Goal: Complete application form: Complete application form

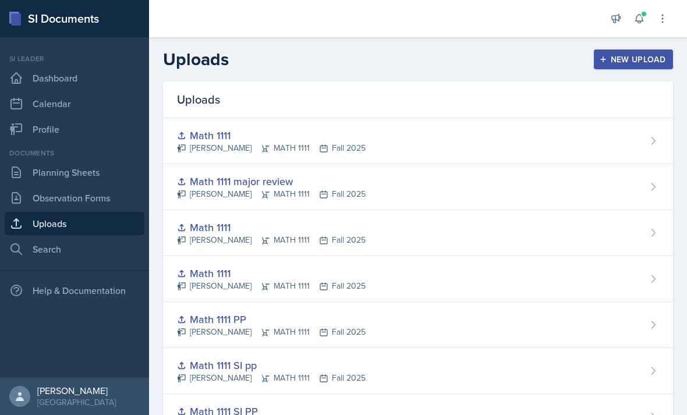
click at [50, 178] on link "Planning Sheets" at bounding box center [75, 172] width 140 height 23
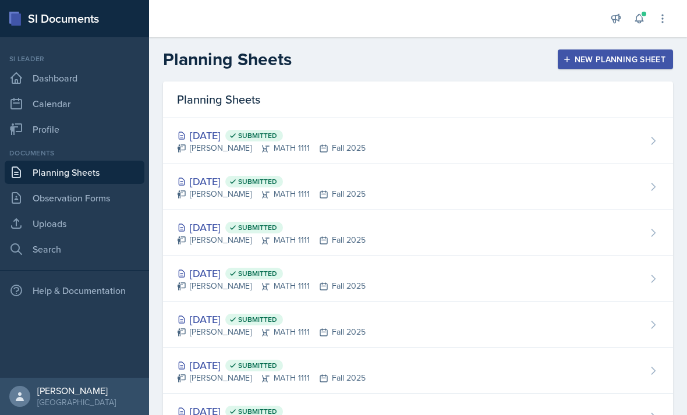
click at [625, 58] on div "New Planning Sheet" at bounding box center [615, 59] width 100 height 9
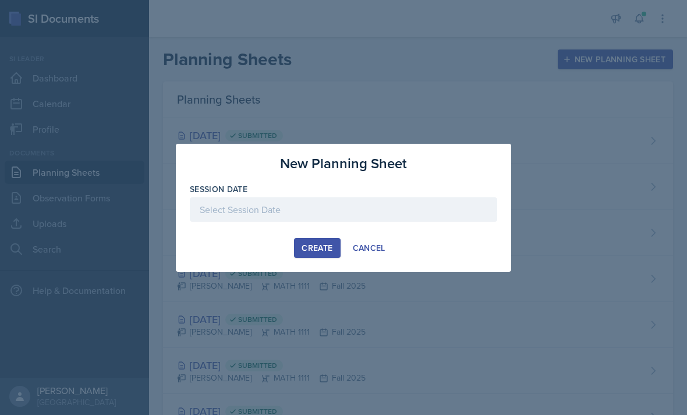
click at [349, 200] on div at bounding box center [343, 209] width 307 height 24
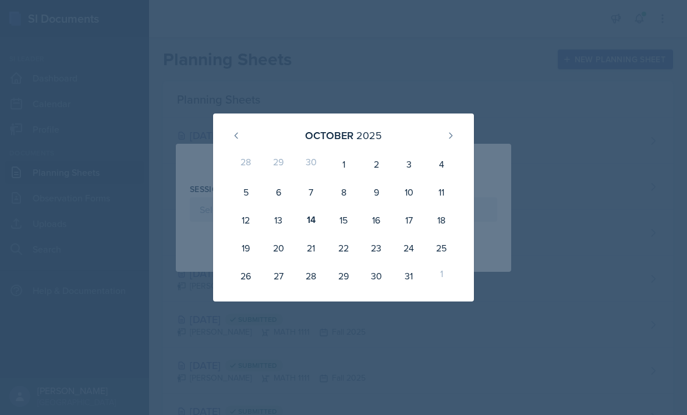
click at [311, 223] on div "14" at bounding box center [311, 220] width 33 height 28
type input "[DATE]"
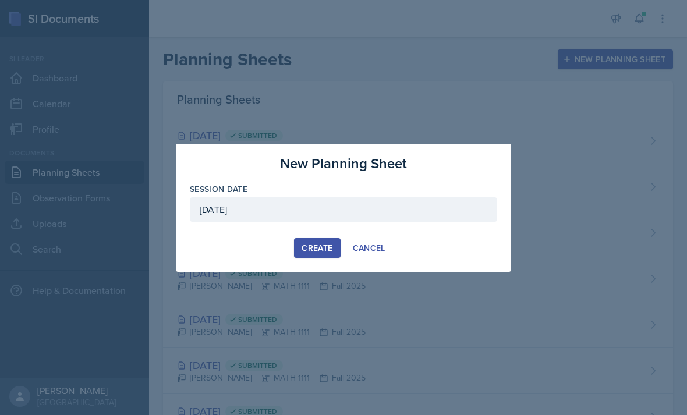
click at [321, 252] on div "Create" at bounding box center [317, 247] width 31 height 9
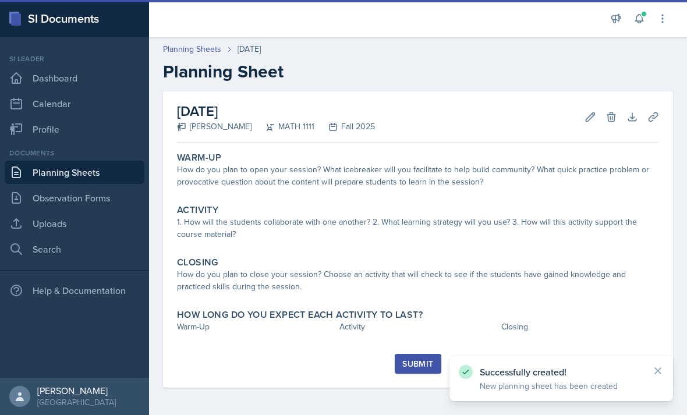
click at [661, 369] on icon at bounding box center [658, 371] width 6 height 6
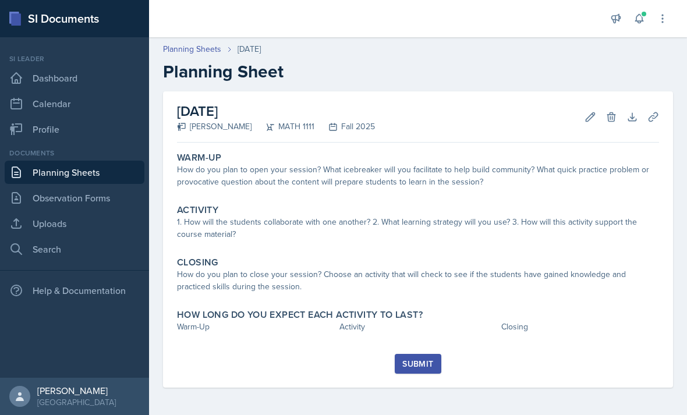
click at [592, 119] on icon at bounding box center [591, 117] width 12 height 12
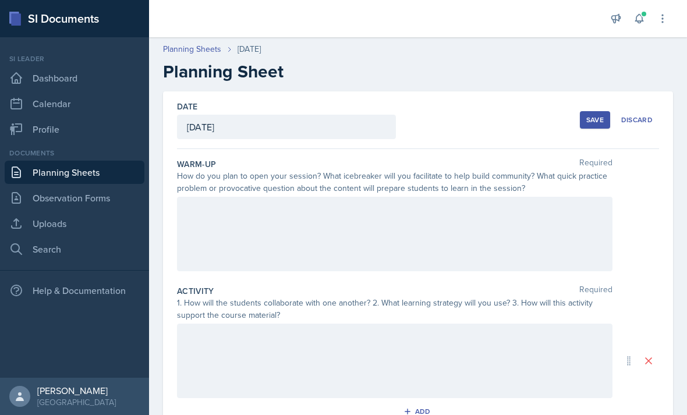
click at [519, 214] on div at bounding box center [395, 234] width 436 height 75
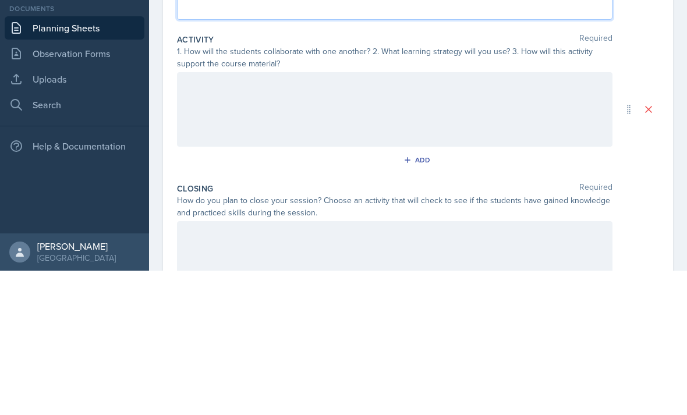
scroll to position [112, 0]
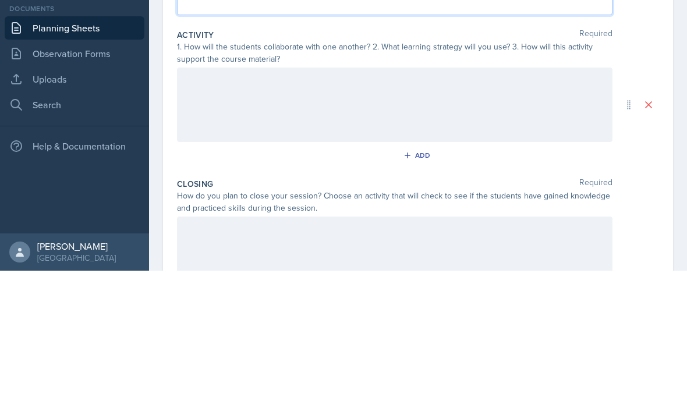
click at [488, 212] on div at bounding box center [395, 249] width 436 height 75
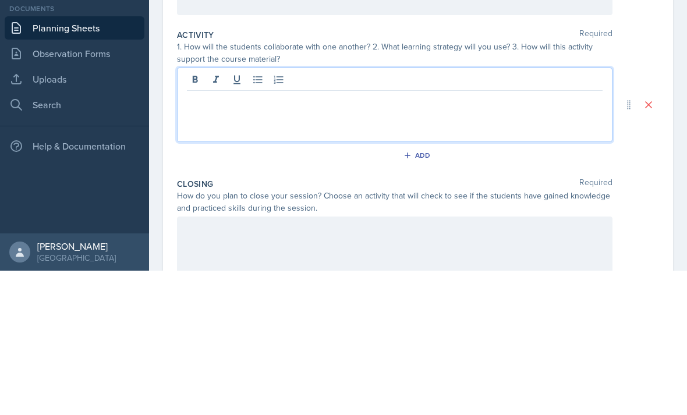
scroll to position [37, 0]
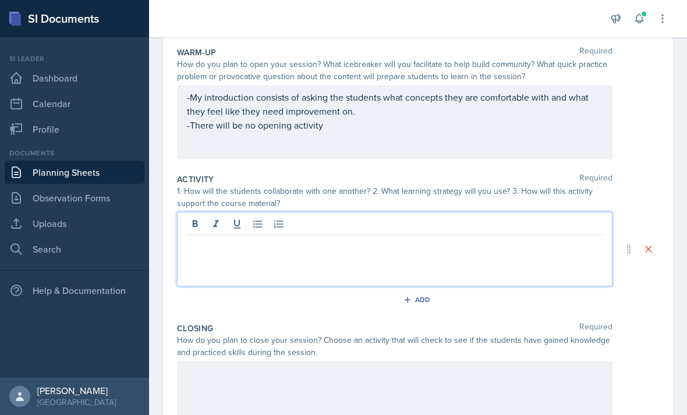
click at [470, 238] on p at bounding box center [395, 245] width 416 height 14
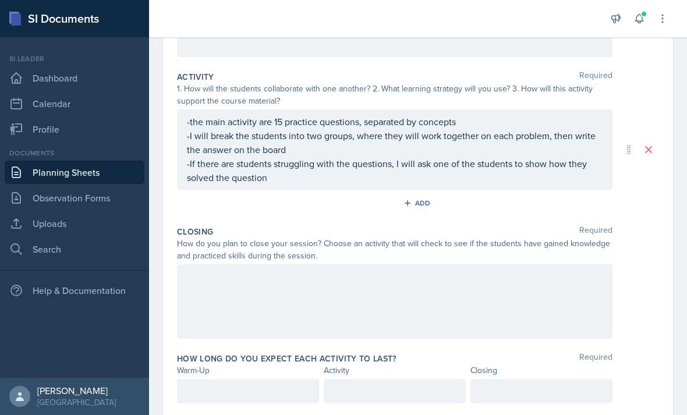
scroll to position [212, 0]
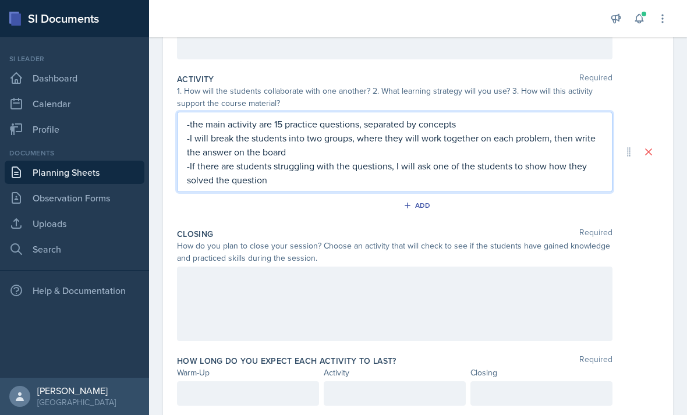
click at [415, 285] on div at bounding box center [395, 304] width 436 height 75
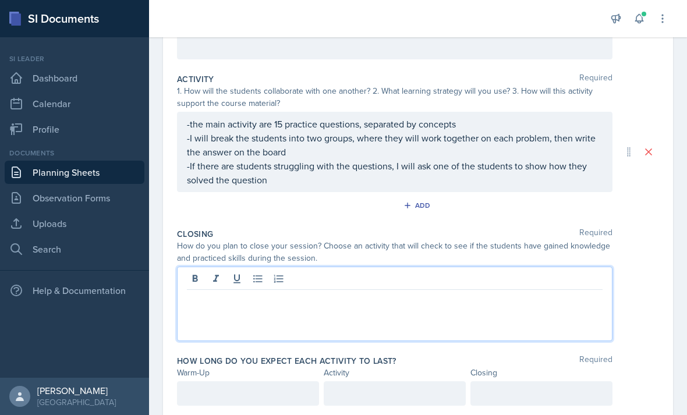
click at [416, 278] on div at bounding box center [395, 304] width 436 height 75
click at [447, 285] on div at bounding box center [395, 304] width 436 height 75
click at [433, 292] on p at bounding box center [395, 299] width 416 height 14
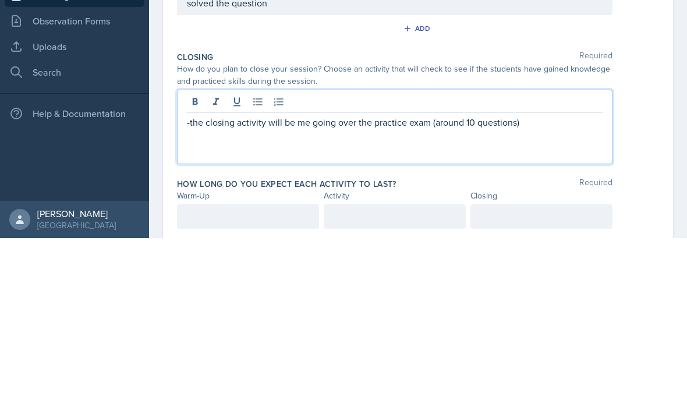
click at [475, 292] on p "-the closing activity will be me going over the practice exam (around 10 questi…" at bounding box center [395, 299] width 416 height 14
click at [359, 292] on p "-the closing activity will be me going over the practice exam (around 15 questi…" at bounding box center [395, 299] width 416 height 14
click at [589, 292] on p "-the closing activity will be me going over specific areas of the practice exam…" at bounding box center [395, 299] width 416 height 14
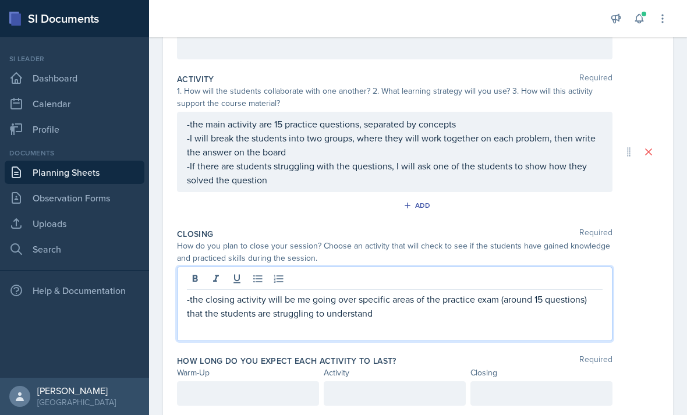
click at [524, 381] on div at bounding box center [542, 393] width 142 height 24
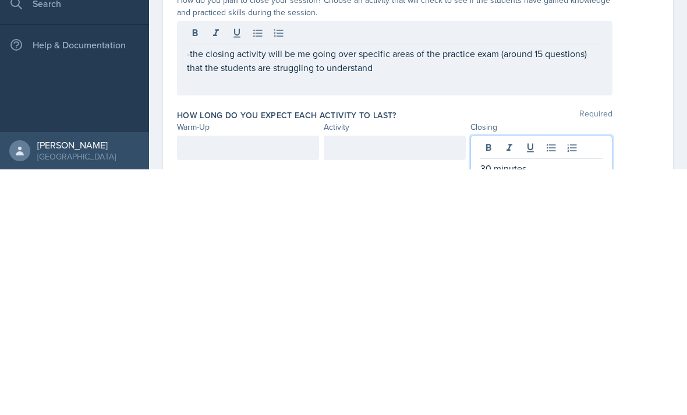
click at [250, 381] on div at bounding box center [248, 393] width 142 height 24
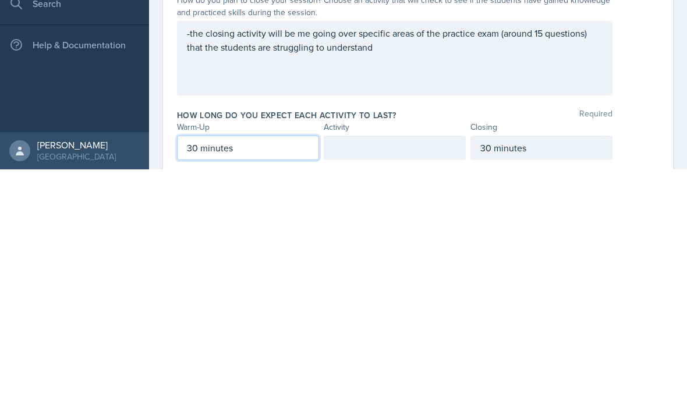
click at [391, 381] on div at bounding box center [395, 393] width 142 height 24
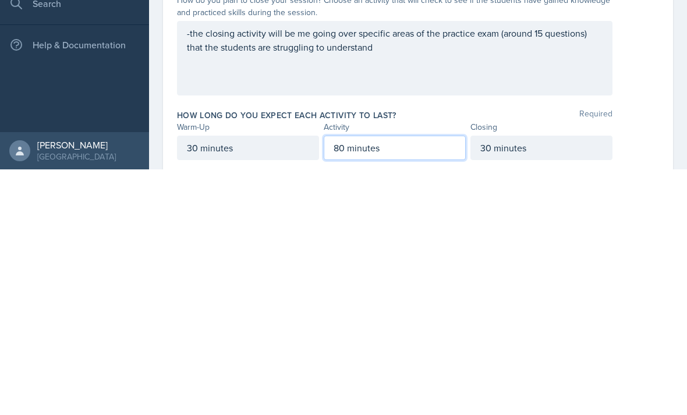
click at [263, 381] on div "30 minutes" at bounding box center [248, 393] width 142 height 24
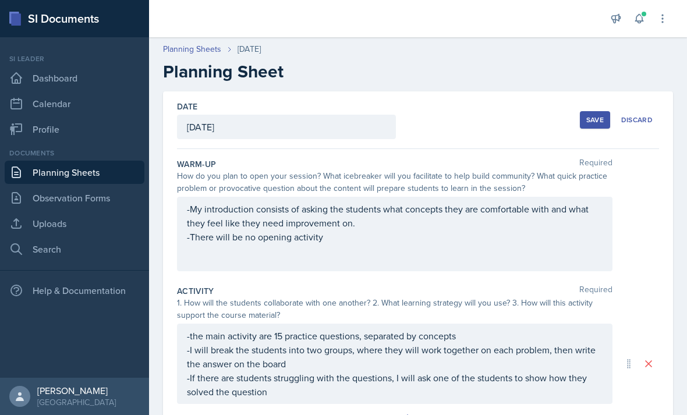
scroll to position [0, 0]
click at [588, 115] on div "Save" at bounding box center [594, 119] width 17 height 9
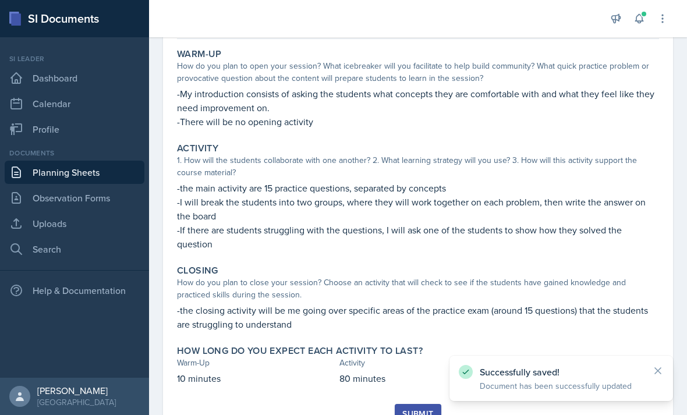
scroll to position [103, 0]
click at [412, 410] on div "Submit" at bounding box center [417, 414] width 31 height 9
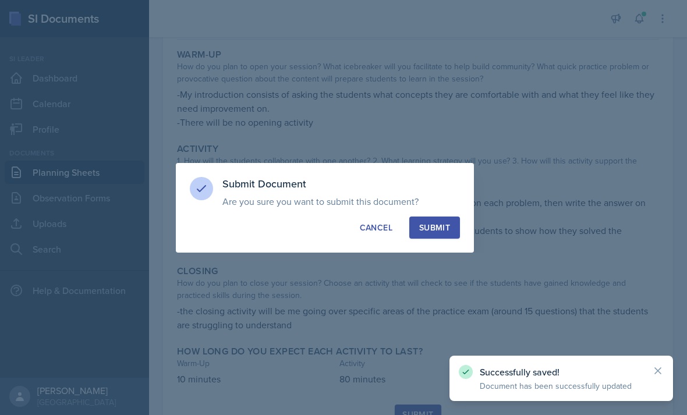
click at [436, 230] on div "Submit" at bounding box center [434, 228] width 31 height 12
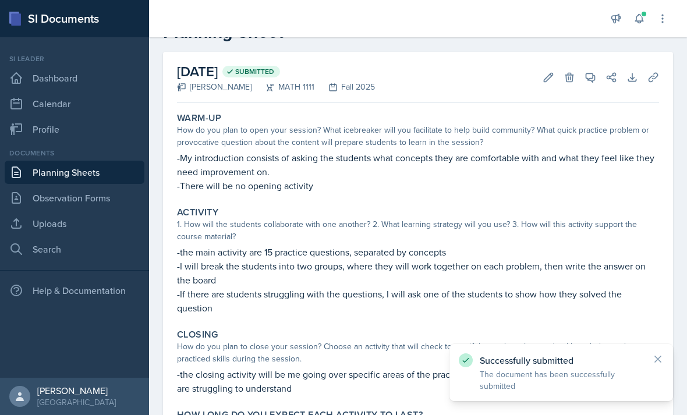
scroll to position [34, 0]
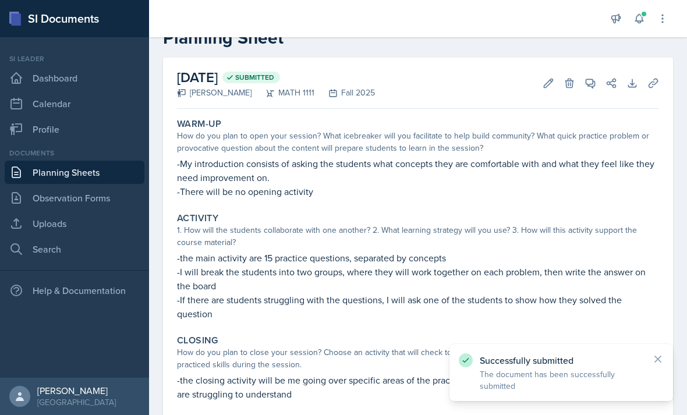
click at [61, 161] on link "Planning Sheets" at bounding box center [75, 172] width 140 height 23
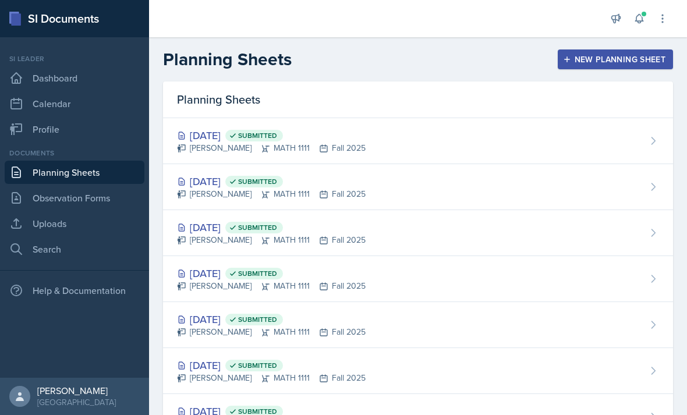
click at [633, 61] on div "New Planning Sheet" at bounding box center [615, 59] width 100 height 9
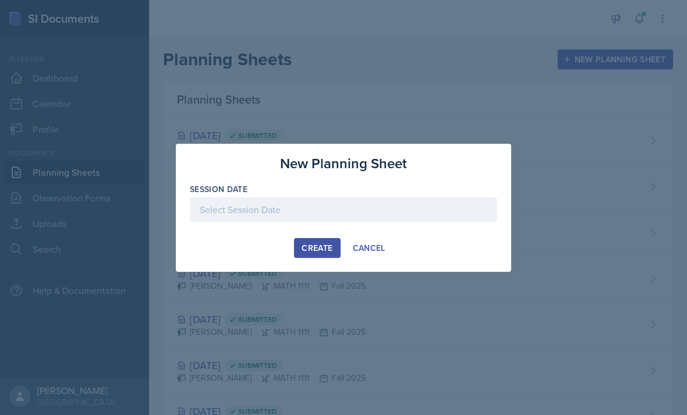
click at [438, 243] on div "Create Cancel" at bounding box center [343, 248] width 307 height 20
click at [217, 246] on div "Create Cancel" at bounding box center [343, 248] width 307 height 20
click at [274, 257] on div "Create Cancel" at bounding box center [343, 248] width 307 height 20
click at [263, 247] on div "Create Cancel" at bounding box center [343, 248] width 307 height 20
click at [349, 241] on button "Cancel" at bounding box center [369, 248] width 48 height 20
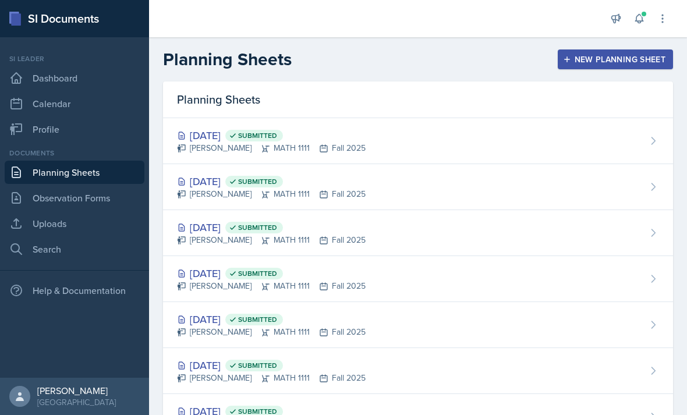
click at [95, 104] on link "Calendar" at bounding box center [75, 103] width 140 height 23
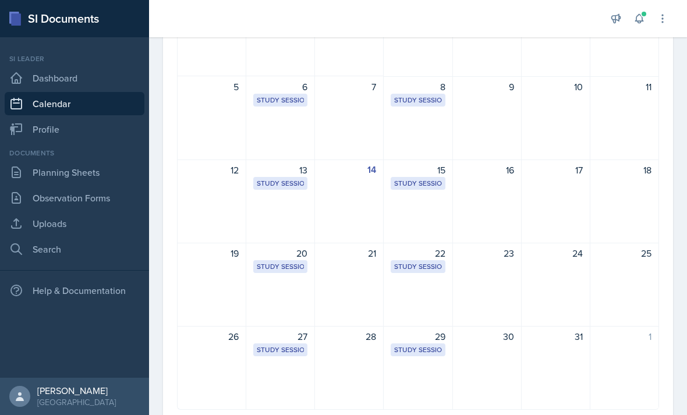
scroll to position [160, 0]
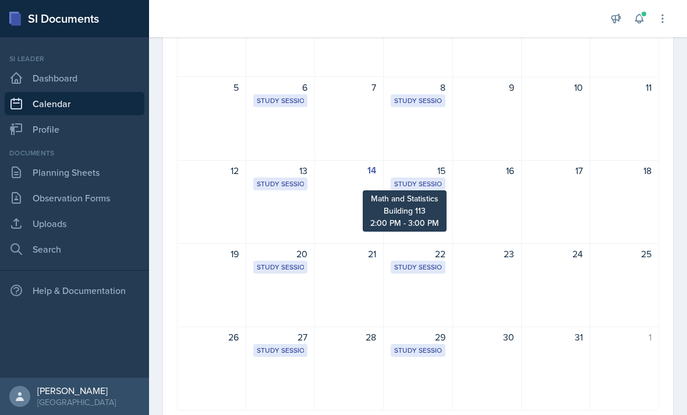
click at [433, 188] on div "Study Session" at bounding box center [417, 184] width 47 height 10
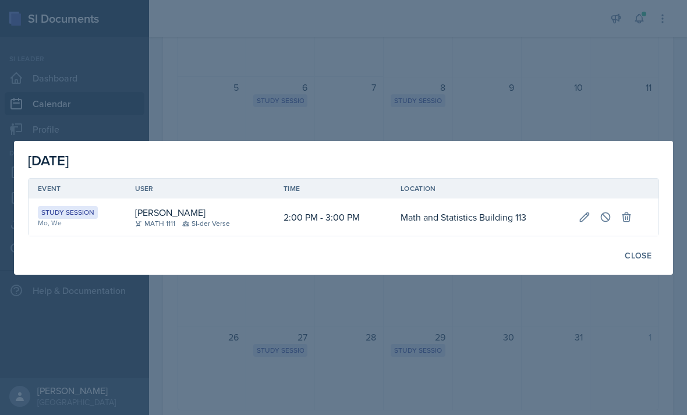
click at [603, 219] on icon at bounding box center [606, 217] width 12 height 12
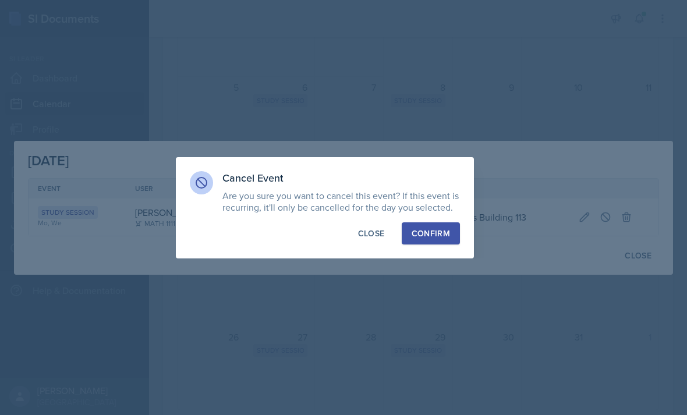
click at [430, 233] on div "Confirm" at bounding box center [431, 234] width 38 height 12
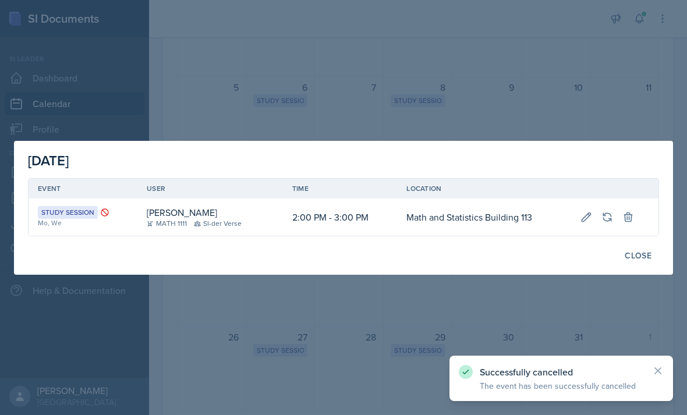
click at [639, 264] on button "Close" at bounding box center [638, 256] width 42 height 20
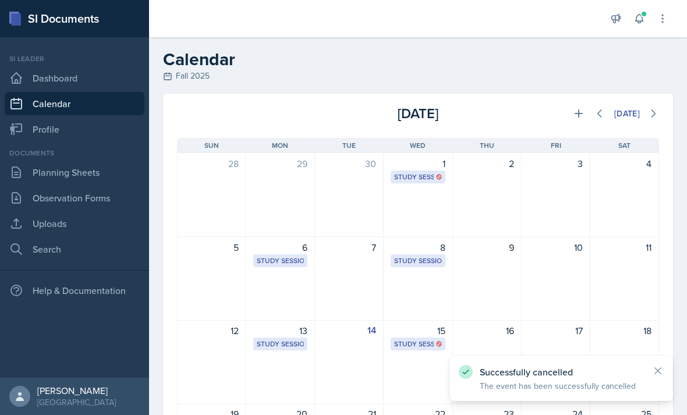
scroll to position [0, 0]
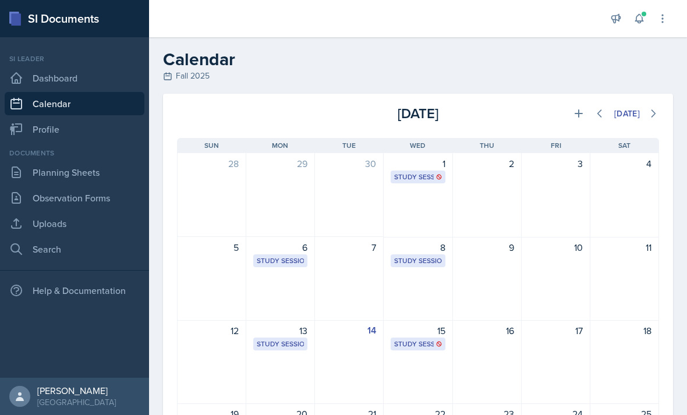
click at [93, 84] on link "Dashboard" at bounding box center [75, 77] width 140 height 23
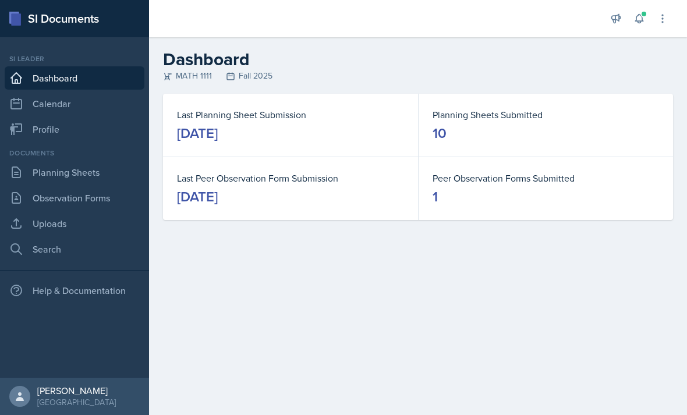
click at [102, 110] on link "Calendar" at bounding box center [75, 103] width 140 height 23
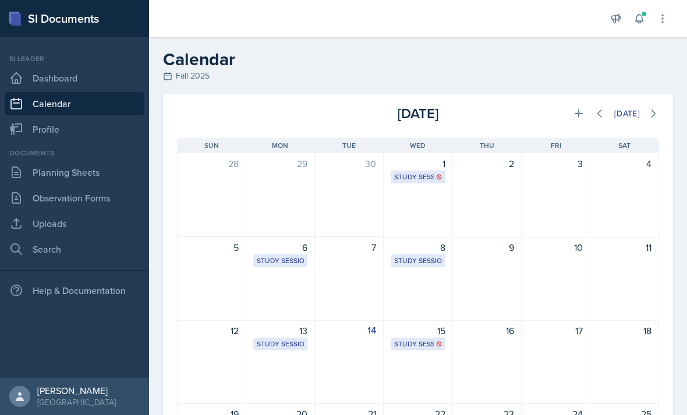
click at [93, 199] on link "Observation Forms" at bounding box center [75, 197] width 140 height 23
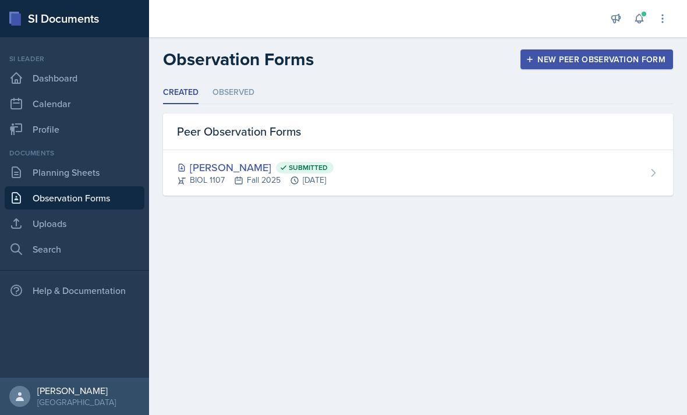
click at [597, 58] on div "New Peer Observation Form" at bounding box center [596, 59] width 137 height 9
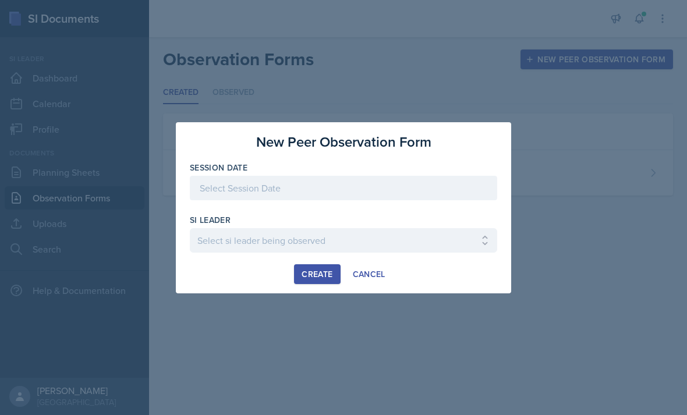
click at [349, 195] on div at bounding box center [343, 188] width 307 height 24
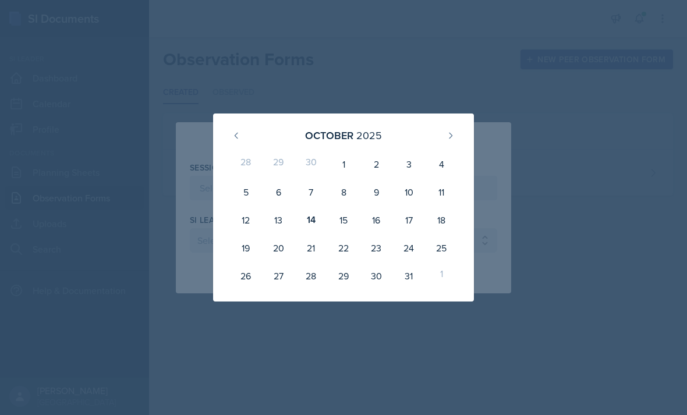
click at [314, 225] on div "14" at bounding box center [311, 220] width 33 height 28
type input "[DATE]"
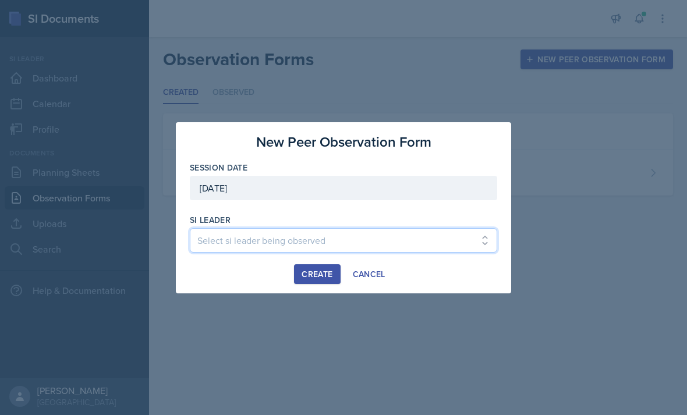
click at [320, 234] on select "Select si leader being observed Rayann Afani / PSYC 2500 / The Phantoms of The …" at bounding box center [343, 240] width 307 height 24
click at [242, 239] on select "Select si leader being observed Rayann Afani / PSYC 2500 / The Phantoms of The …" at bounding box center [343, 240] width 307 height 24
click at [289, 233] on select "Select si leader being observed Rayann Afani / PSYC 2500 / The Phantoms of The …" at bounding box center [343, 240] width 307 height 24
select select "9198a0ec-5d35-4650-9b73-7952c2d282d2"
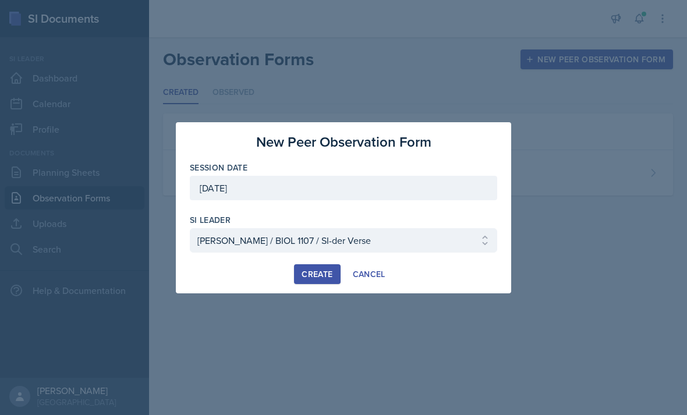
click at [314, 276] on div "Create" at bounding box center [317, 274] width 31 height 9
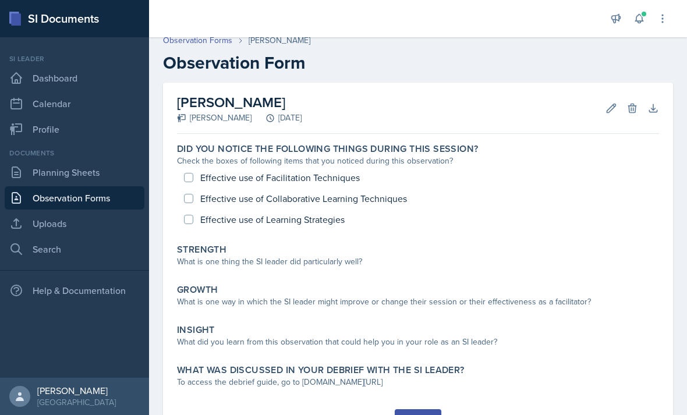
scroll to position [27, 0]
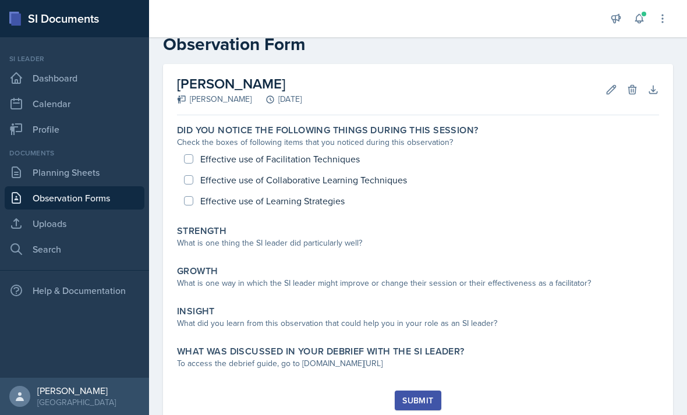
click at [329, 161] on div "Effective use of Facilitation Techniques Effective use of Collaborative Learnin…" at bounding box center [418, 179] width 482 height 63
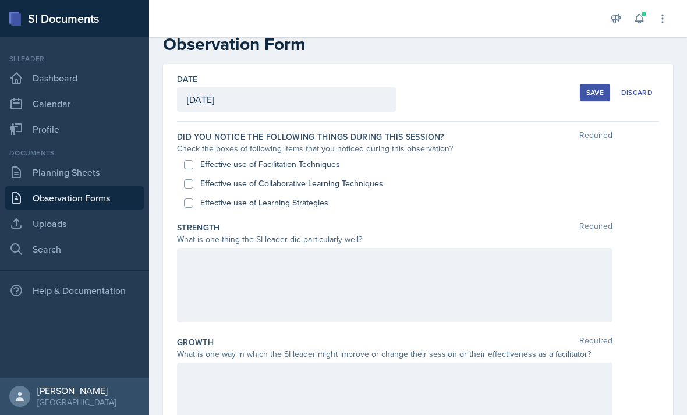
click at [327, 265] on div at bounding box center [395, 285] width 436 height 75
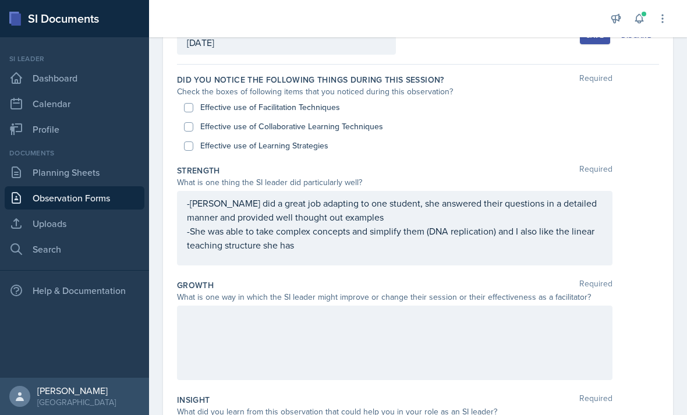
scroll to position [115, 0]
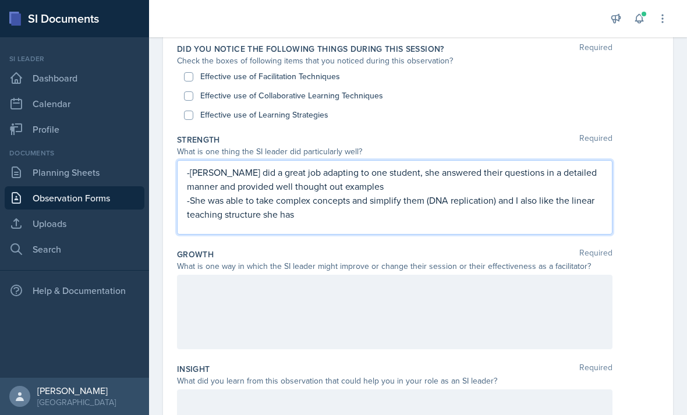
click at [338, 275] on div at bounding box center [395, 312] width 436 height 75
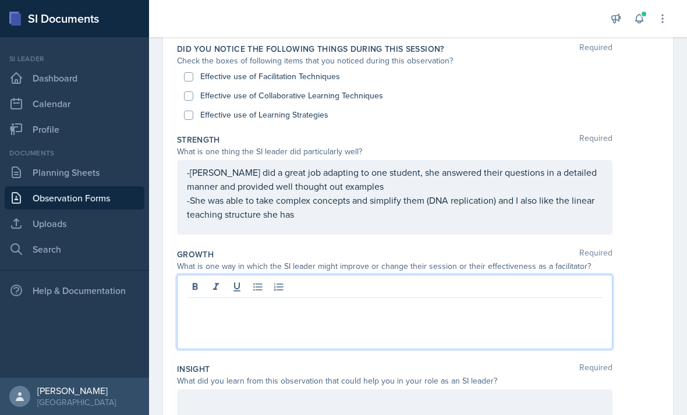
click at [340, 300] on p at bounding box center [395, 307] width 416 height 14
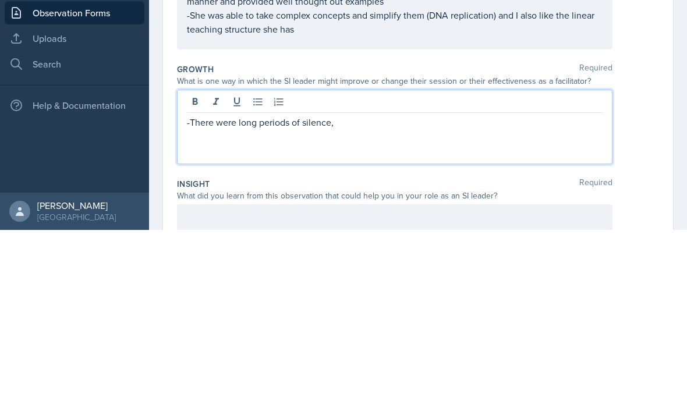
click at [238, 300] on p "-There were long periods of silence," at bounding box center [395, 307] width 416 height 14
click at [298, 300] on p "-There were sometimes long periods of silence," at bounding box center [395, 307] width 416 height 14
click at [394, 300] on p "-There were sometimes periods of silence," at bounding box center [395, 307] width 416 height 14
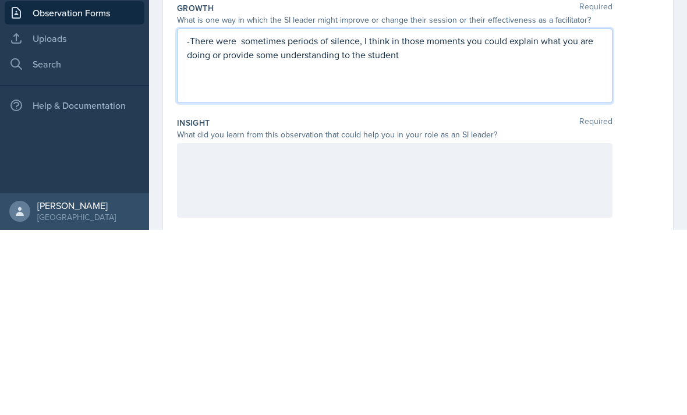
scroll to position [177, 0]
click at [430, 328] on div at bounding box center [395, 365] width 436 height 75
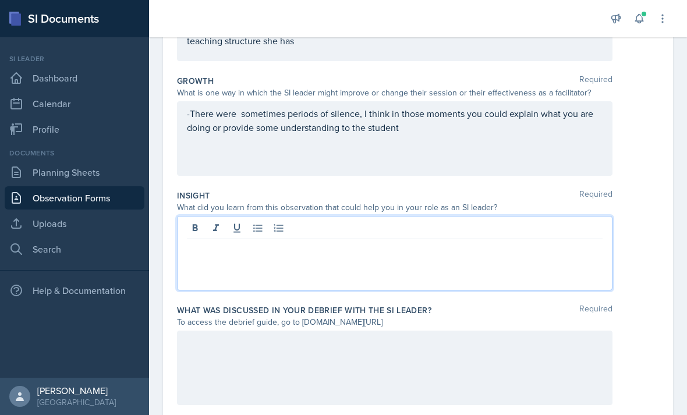
scroll to position [288, 0]
click at [339, 331] on div at bounding box center [395, 368] width 436 height 75
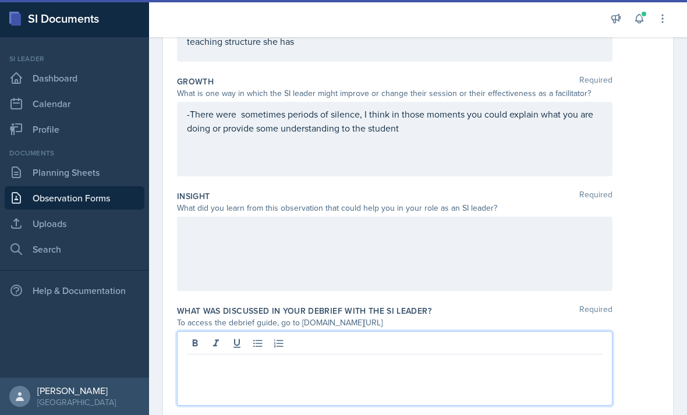
click at [334, 357] on p at bounding box center [395, 364] width 416 height 14
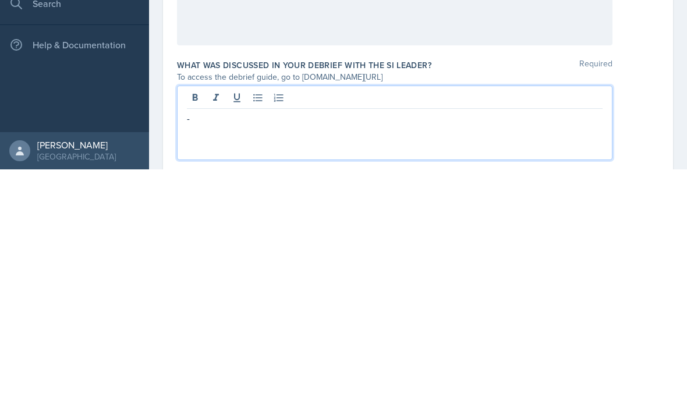
click at [344, 357] on p "-" at bounding box center [395, 364] width 416 height 14
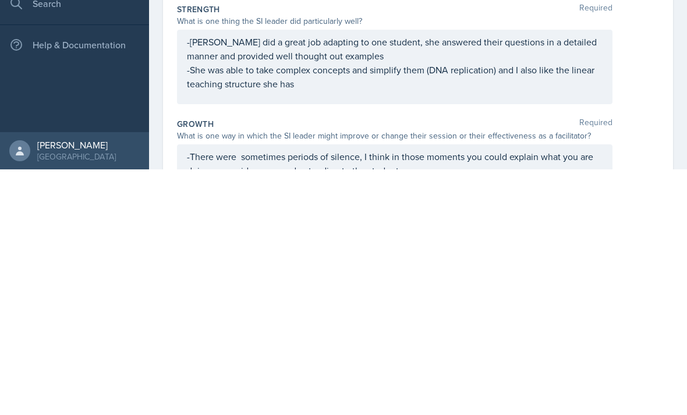
scroll to position [0, 0]
click at [359, 309] on p "-She was able to take complex concepts and simplify them (DNA replication) and …" at bounding box center [395, 323] width 416 height 28
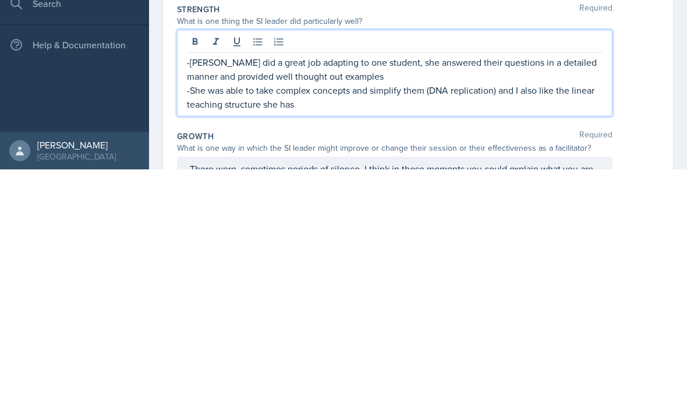
click at [355, 329] on p "-She was able to take complex concepts and simplify them (DNA replication) and …" at bounding box center [395, 343] width 416 height 28
click at [300, 329] on p "-She was able to take complex concepts and simplify them (DNA replication) and …" at bounding box center [395, 343] width 416 height 28
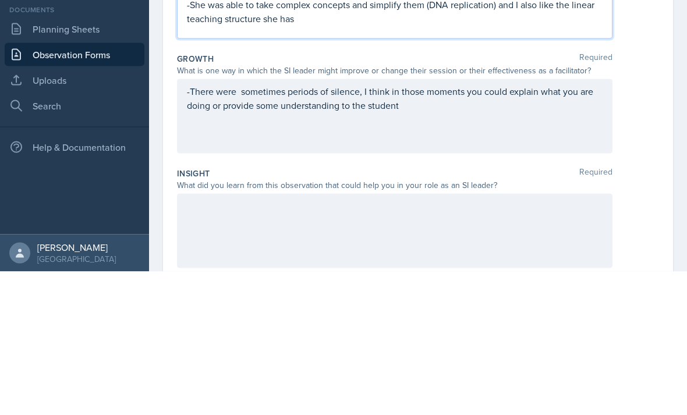
scroll to position [173, 0]
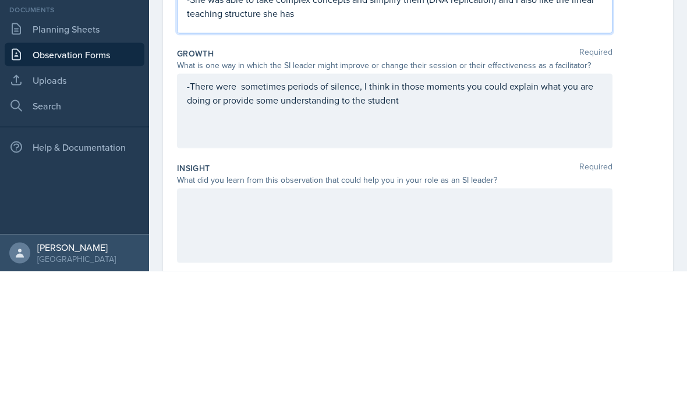
click at [426, 222] on p "-There were sometimes periods of silence, I think in those moments you could ex…" at bounding box center [395, 236] width 416 height 28
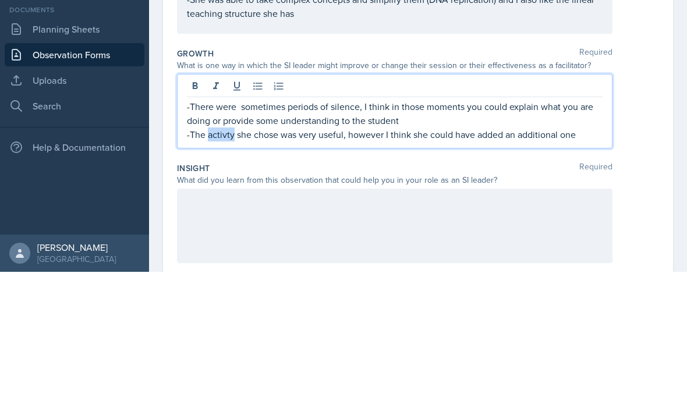
click at [218, 271] on p "-The activty she chose was very useful, however I think she could have added an…" at bounding box center [395, 278] width 416 height 14
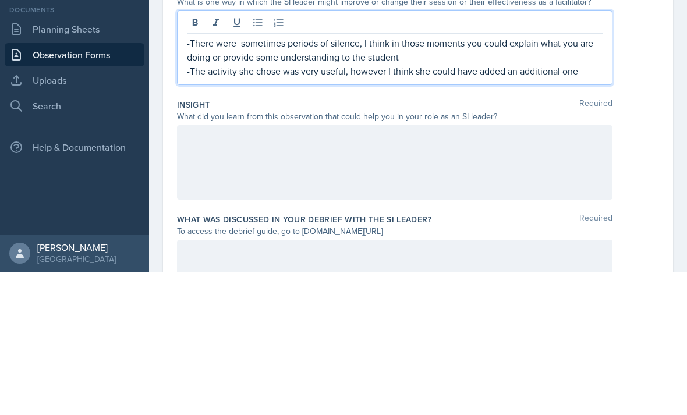
scroll to position [241, 0]
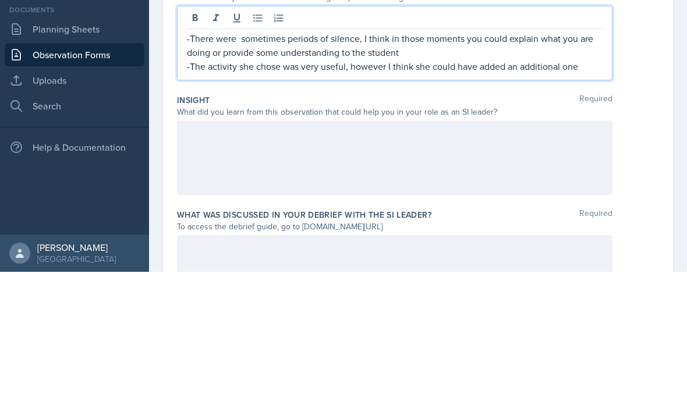
click at [428, 264] on div at bounding box center [395, 301] width 436 height 75
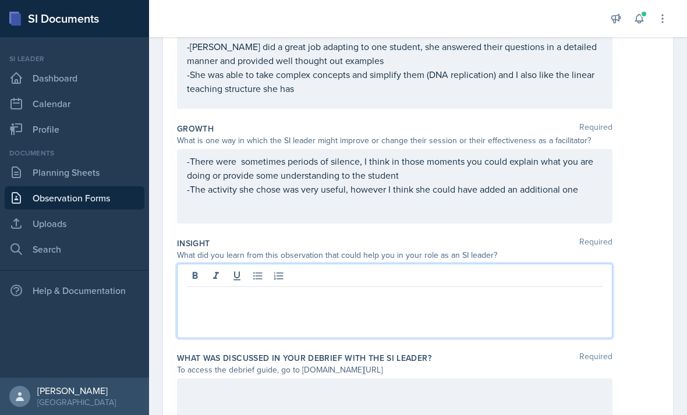
click at [340, 280] on div at bounding box center [395, 301] width 436 height 75
click at [331, 289] on p at bounding box center [395, 296] width 416 height 14
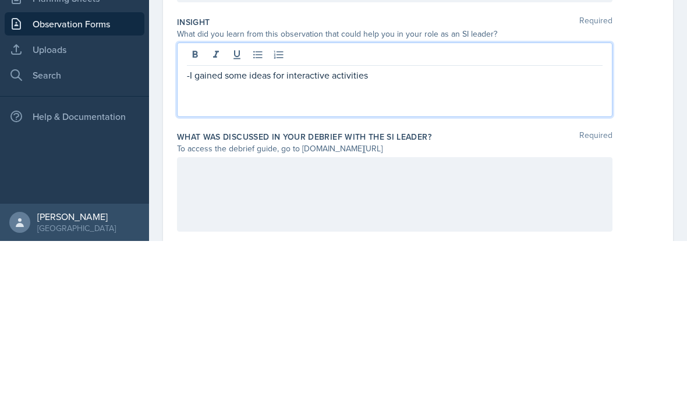
scroll to position [288, 0]
click at [509, 331] on div at bounding box center [395, 368] width 436 height 75
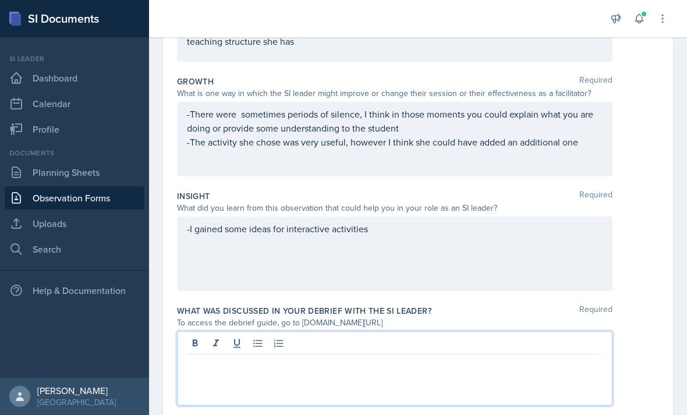
click at [340, 357] on p at bounding box center [395, 364] width 416 height 14
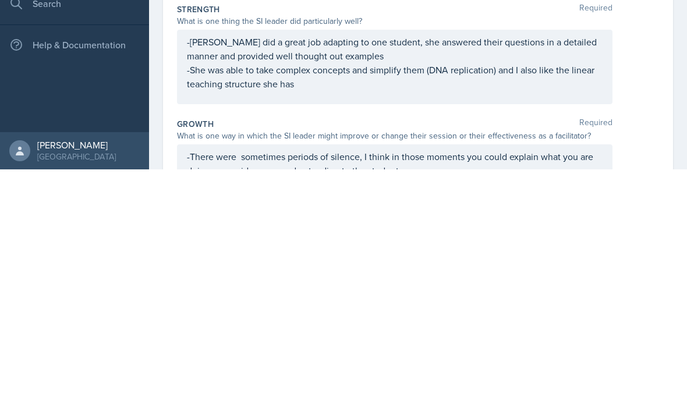
scroll to position [0, 0]
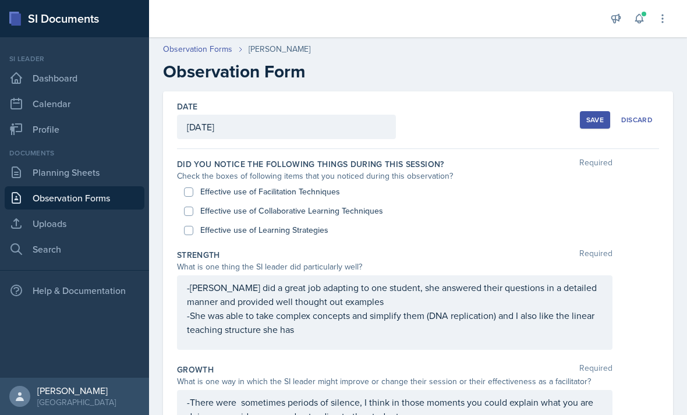
click at [377, 284] on div "-Klaudiya did a great job adapting to one student, she answered their questions…" at bounding box center [395, 309] width 416 height 56
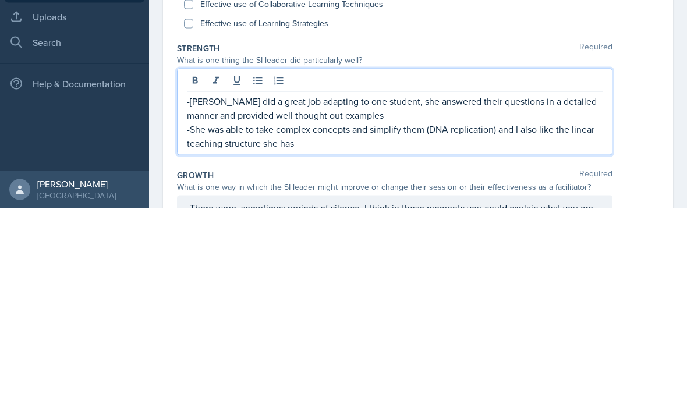
click at [320, 329] on p "-She was able to take complex concepts and simplify them (DNA replication) and …" at bounding box center [395, 343] width 416 height 28
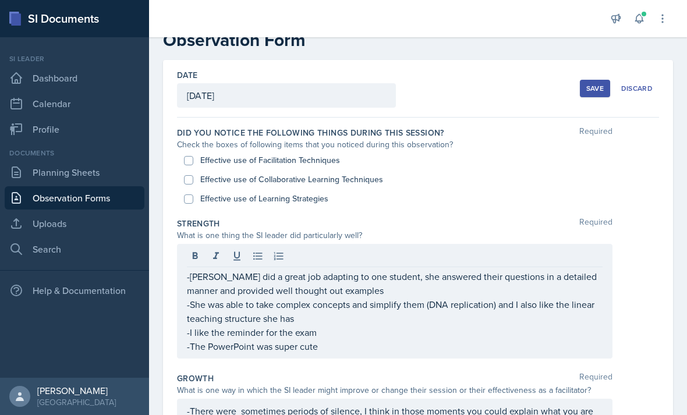
scroll to position [32, 0]
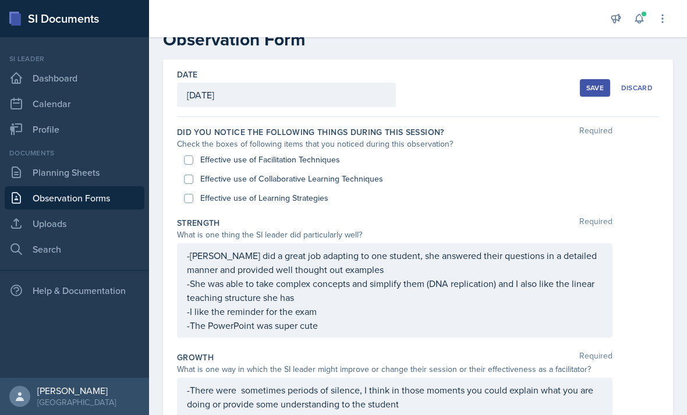
click at [253, 154] on label "Effective use of Facilitation Techniques" at bounding box center [270, 160] width 140 height 12
click at [193, 155] on input "Effective use of Facilitation Techniques" at bounding box center [188, 159] width 9 height 9
checkbox input "true"
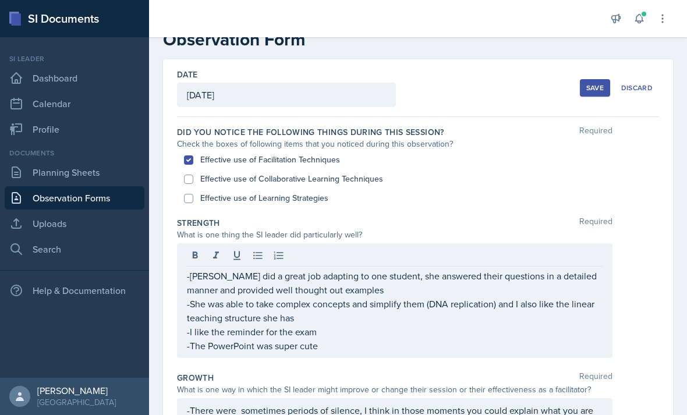
click at [193, 194] on input "Effective use of Learning Strategies" at bounding box center [188, 198] width 9 height 9
checkbox input "true"
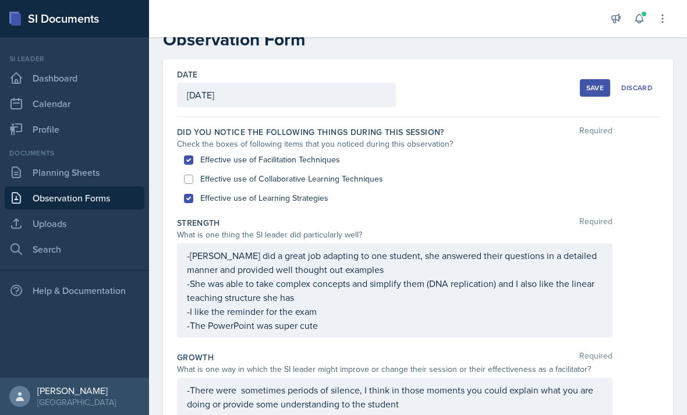
click at [193, 175] on input "Effective use of Collaborative Learning Techniques" at bounding box center [188, 179] width 9 height 9
checkbox input "true"
click at [191, 155] on input "Effective use of Facilitation Techniques" at bounding box center [188, 159] width 9 height 9
checkbox input "false"
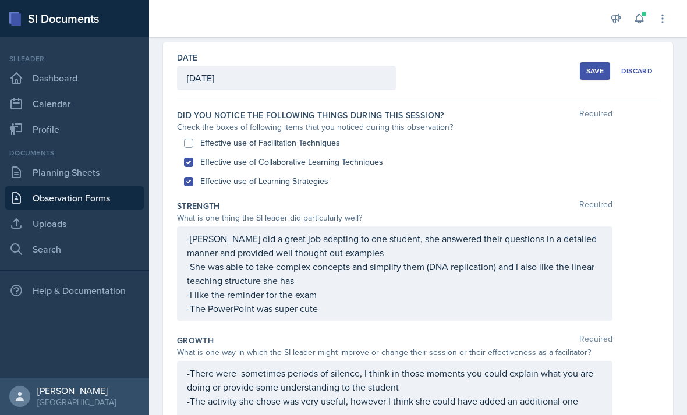
scroll to position [43, 0]
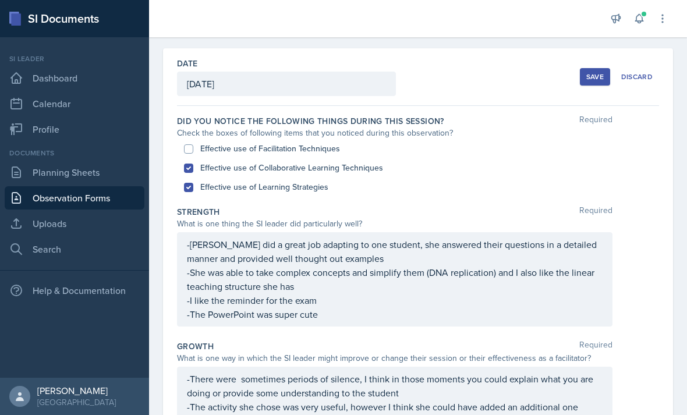
click at [598, 68] on button "Save" at bounding box center [595, 76] width 30 height 17
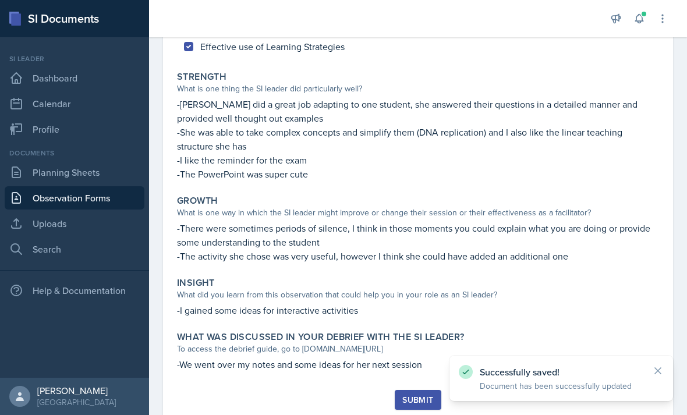
scroll to position [181, 0]
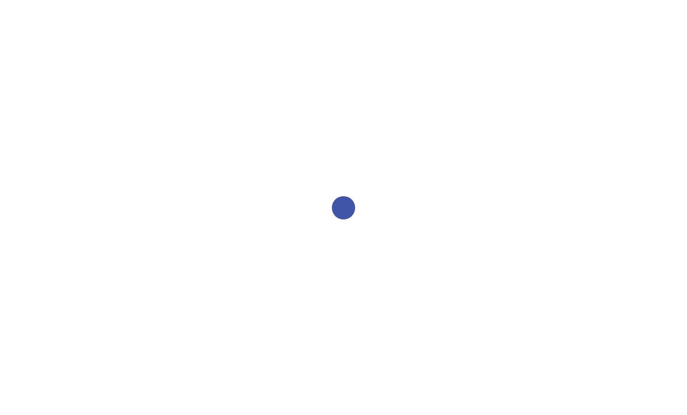
select select "2bed604d-1099-4043-b1bc-2365e8740244"
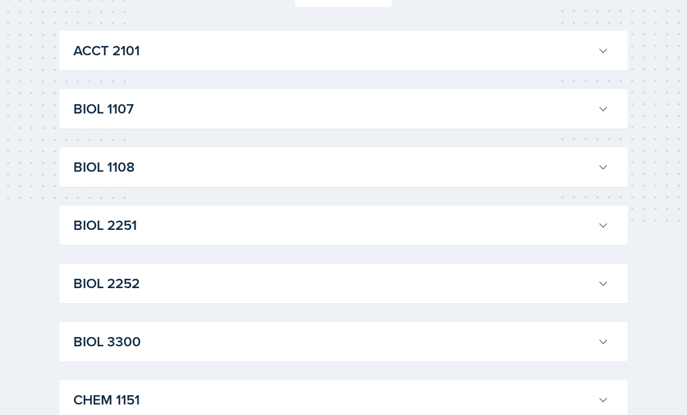
click at [591, 114] on h3 "BIOL 1107" at bounding box center [332, 109] width 519 height 21
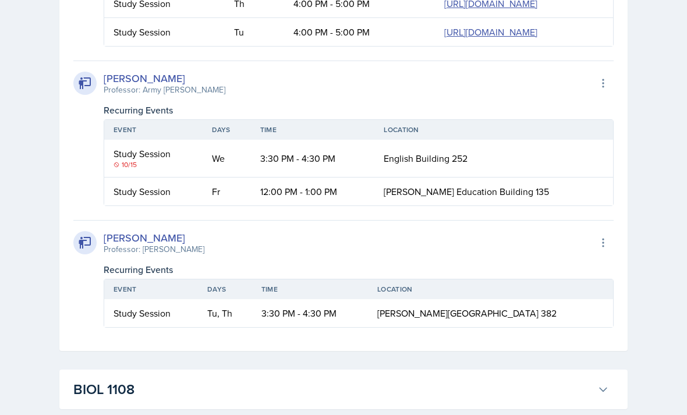
scroll to position [875, 0]
click at [495, 38] on link "https://teams.microsoft.com/l/meetup-join/19%3ameeting_OWYzNzlhZTctYmMyOC00Yjdj…" at bounding box center [490, 32] width 93 height 13
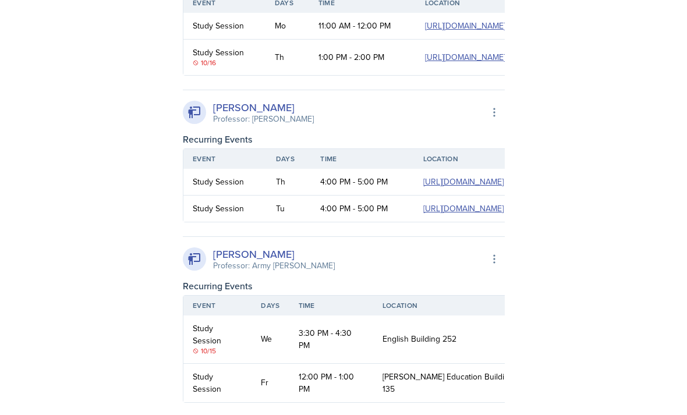
scroll to position [741, 0]
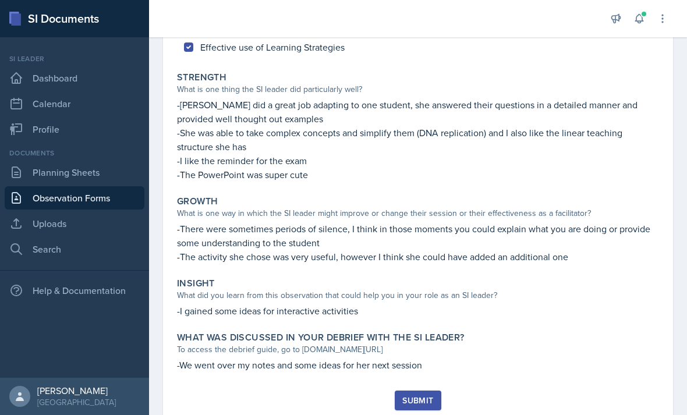
scroll to position [155, 0]
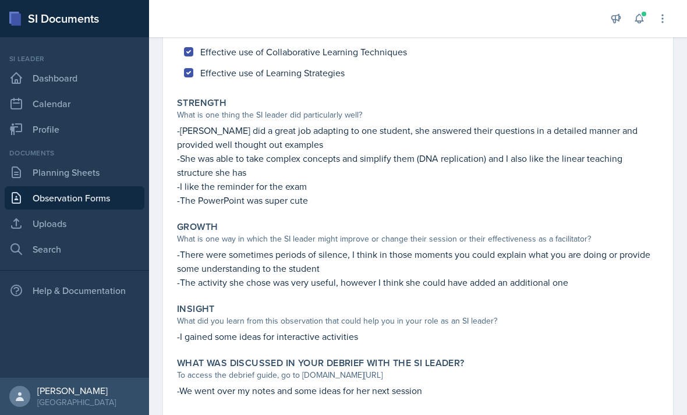
click at [429, 400] on div "What was discussed in your debrief with the SI Leader? To access the debrief gu…" at bounding box center [417, 377] width 491 height 49
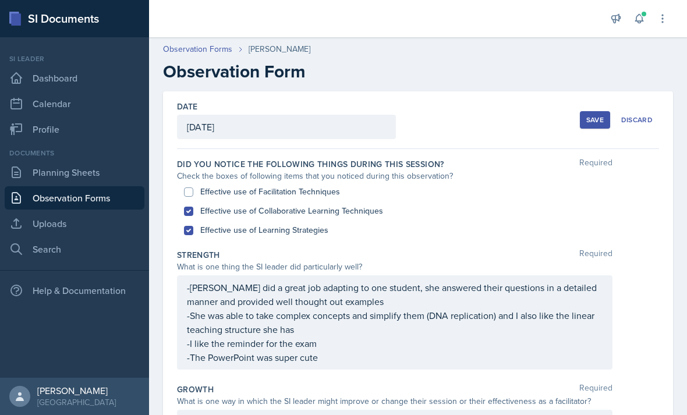
scroll to position [0, 0]
click at [600, 123] on div "Save" at bounding box center [594, 119] width 17 height 9
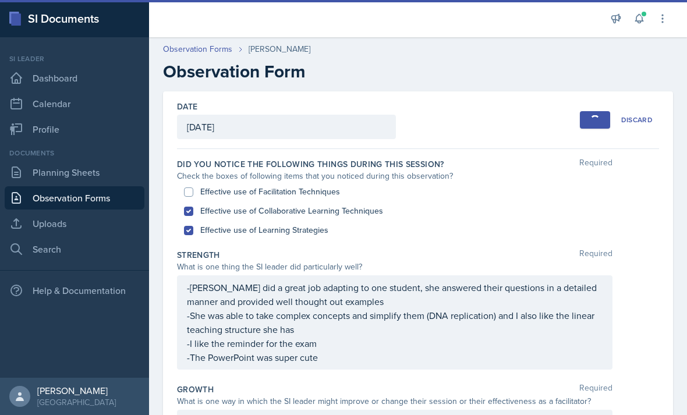
click at [190, 196] on input "Effective use of Facilitation Techniques" at bounding box center [188, 192] width 9 height 9
checkbox input "true"
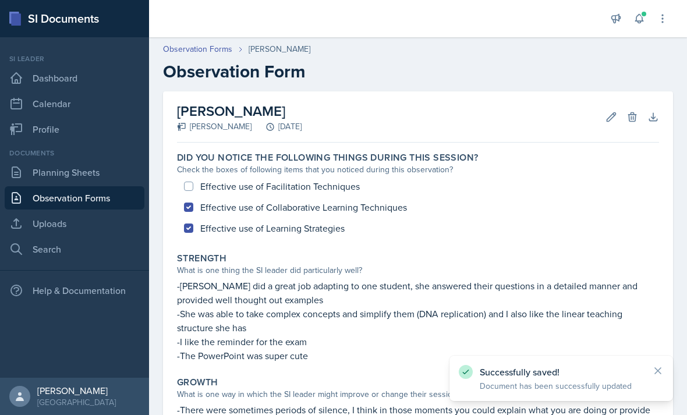
scroll to position [65, 0]
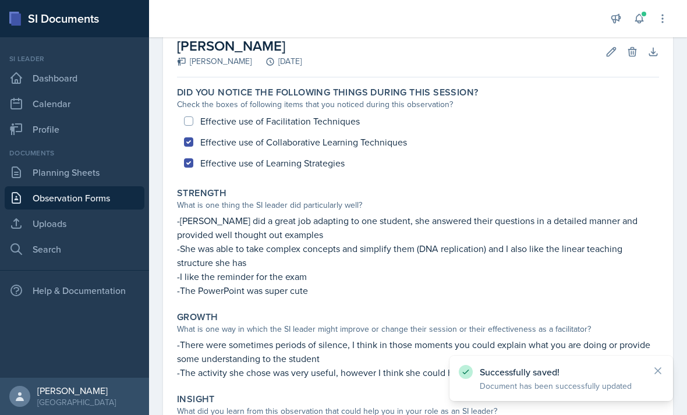
click at [188, 123] on div "Effective use of Facilitation Techniques Effective use of Collaborative Learnin…" at bounding box center [418, 142] width 482 height 63
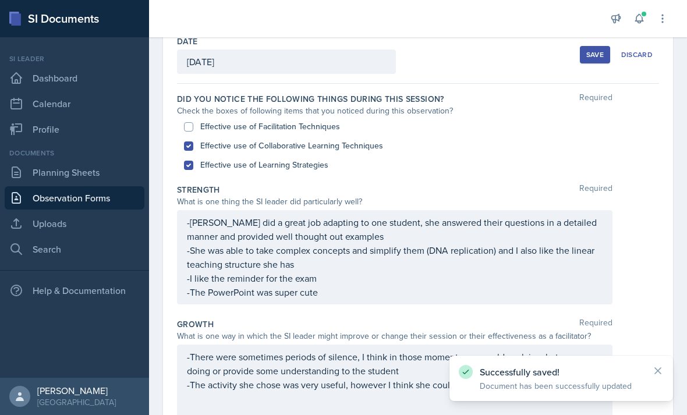
click at [186, 128] on input "Effective use of Facilitation Techniques" at bounding box center [188, 126] width 9 height 9
checkbox input "true"
click at [589, 54] on div "Save" at bounding box center [594, 54] width 17 height 9
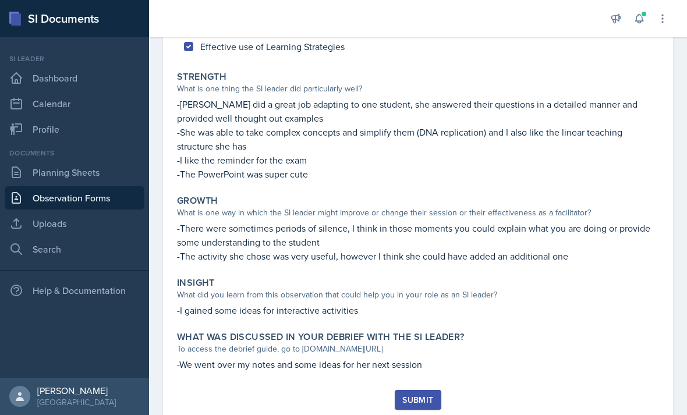
scroll to position [181, 0]
click at [433, 398] on div "Submit" at bounding box center [417, 400] width 31 height 9
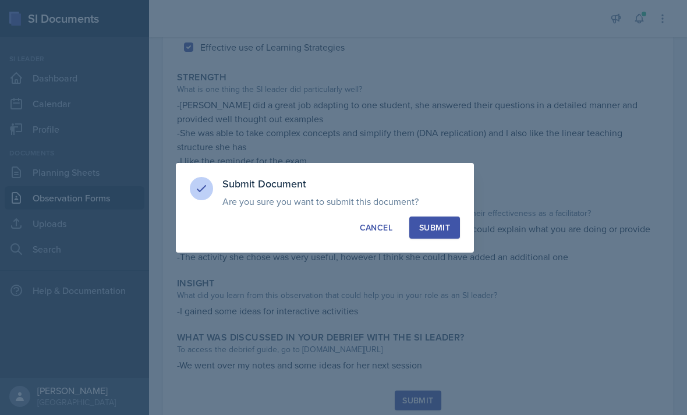
click at [436, 235] on button "Submit" at bounding box center [434, 228] width 51 height 22
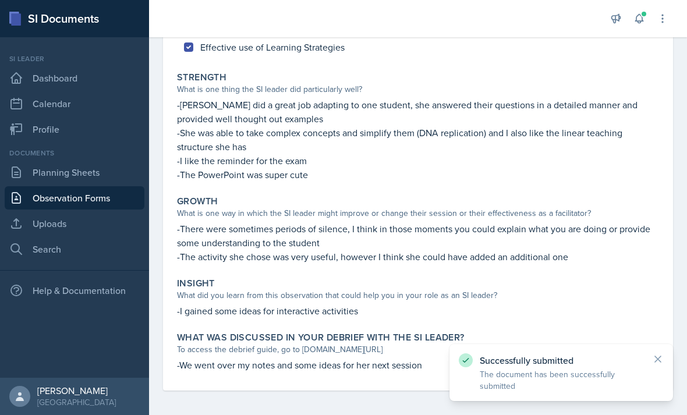
scroll to position [147, 0]
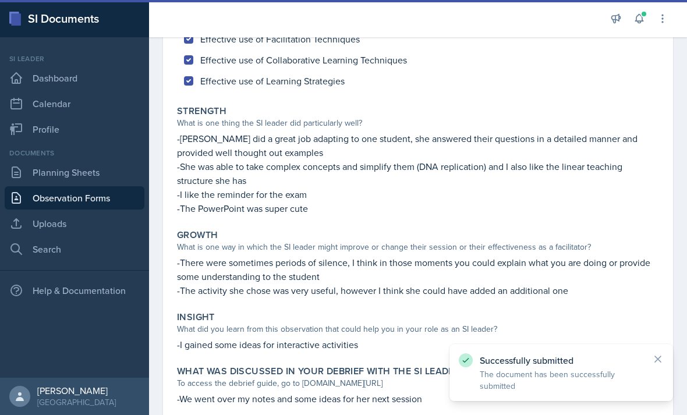
click at [102, 194] on link "Observation Forms" at bounding box center [75, 197] width 140 height 23
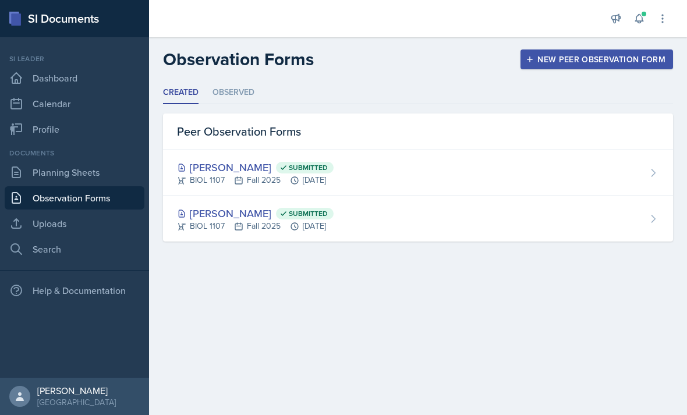
click at [250, 91] on li "Observed" at bounding box center [234, 93] width 42 height 23
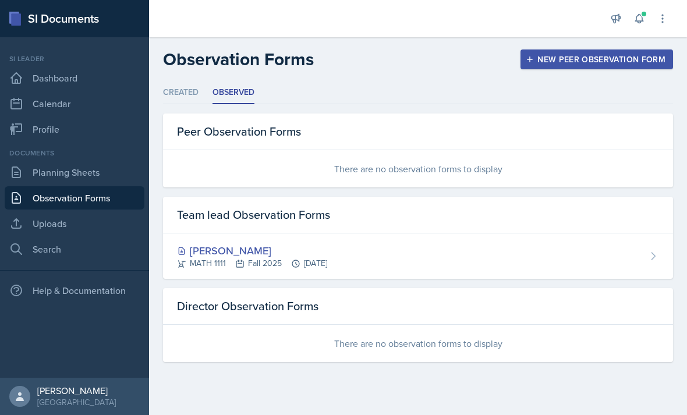
click at [189, 97] on li "Created" at bounding box center [181, 93] width 36 height 23
